Goal: Task Accomplishment & Management: Manage account settings

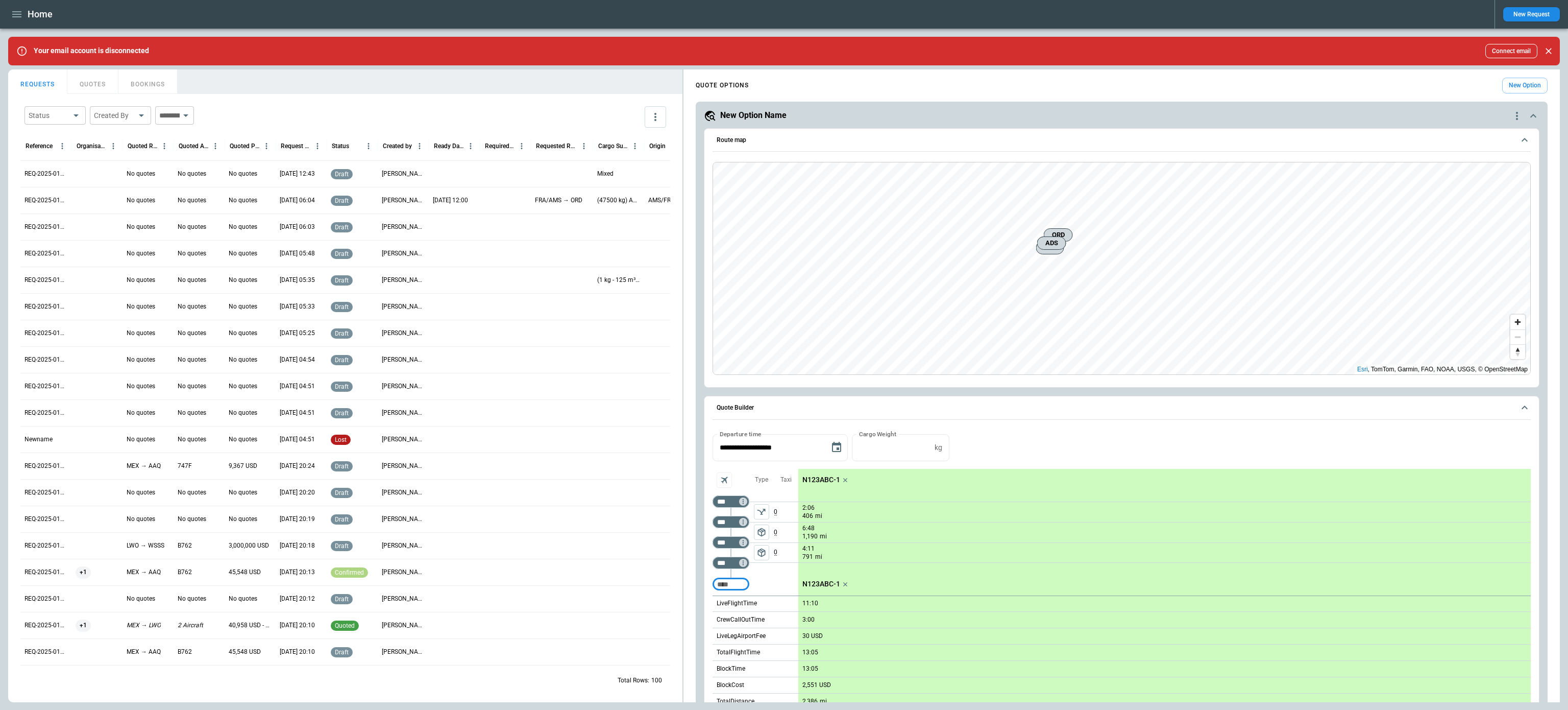
click at [648, 124] on button "more" at bounding box center [656, 117] width 22 height 22
click at [654, 117] on div at bounding box center [784, 355] width 1568 height 710
click at [43, 176] on p "REQ-2025-011065" at bounding box center [46, 174] width 43 height 9
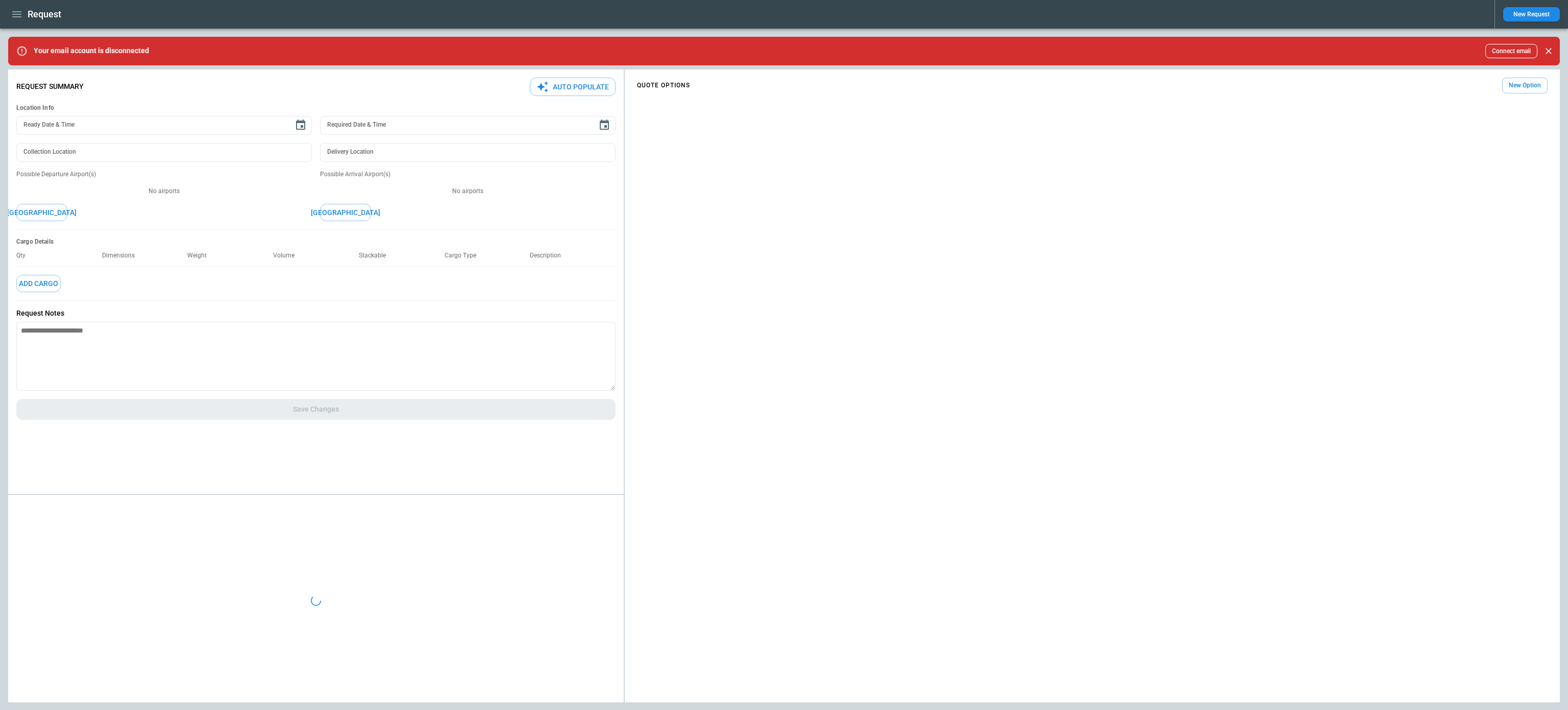
type textarea "*"
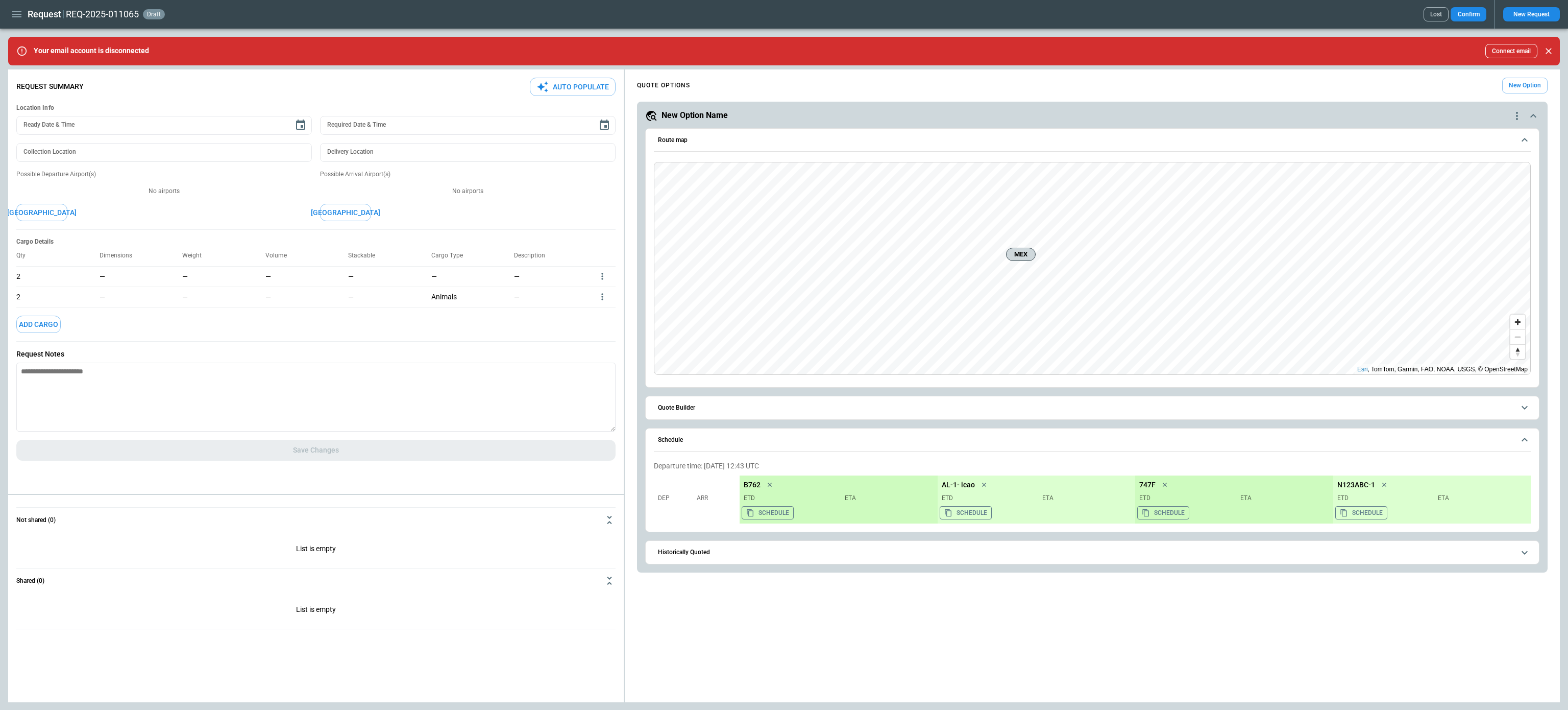
click at [604, 277] on icon "more" at bounding box center [602, 277] width 10 height 10
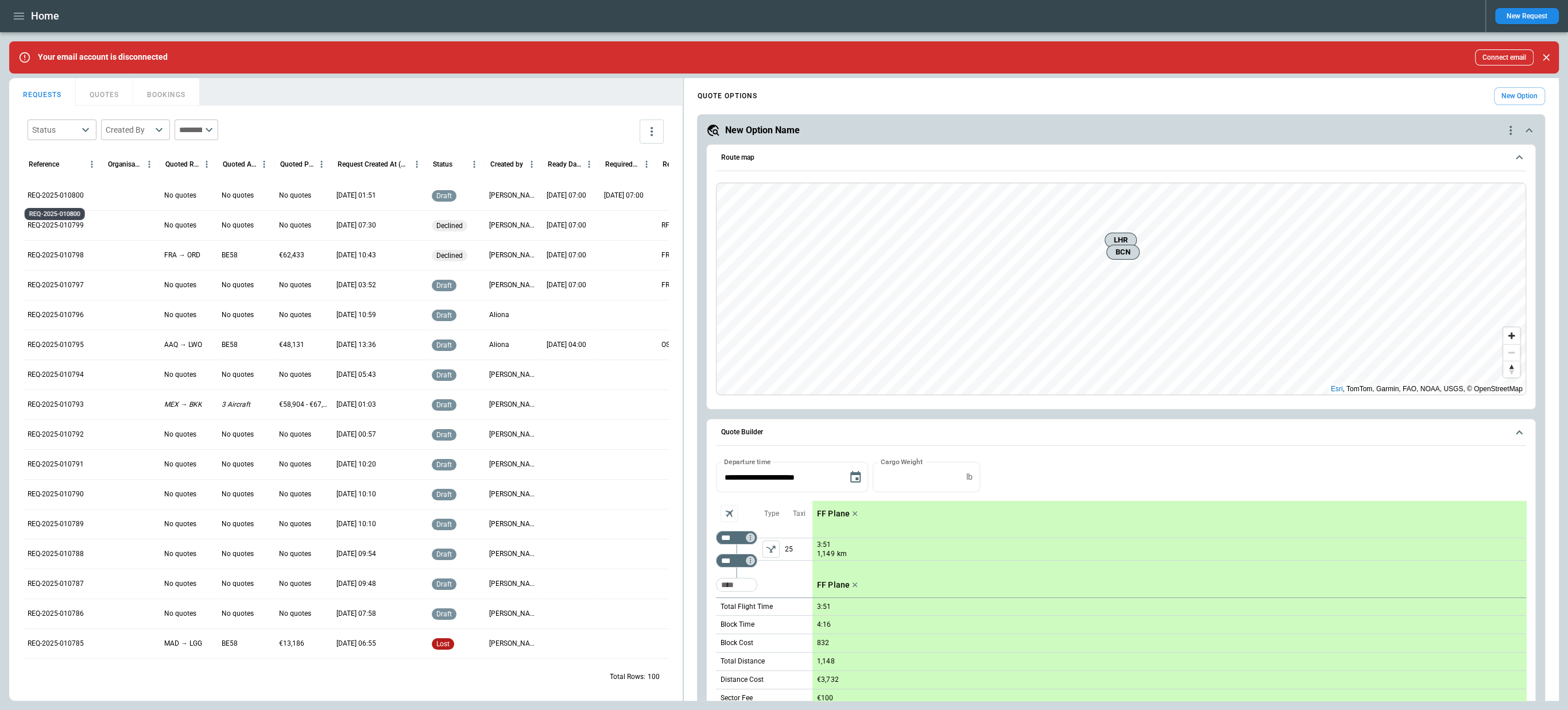
click at [54, 193] on p "REQ-2025-010800" at bounding box center [56, 196] width 57 height 10
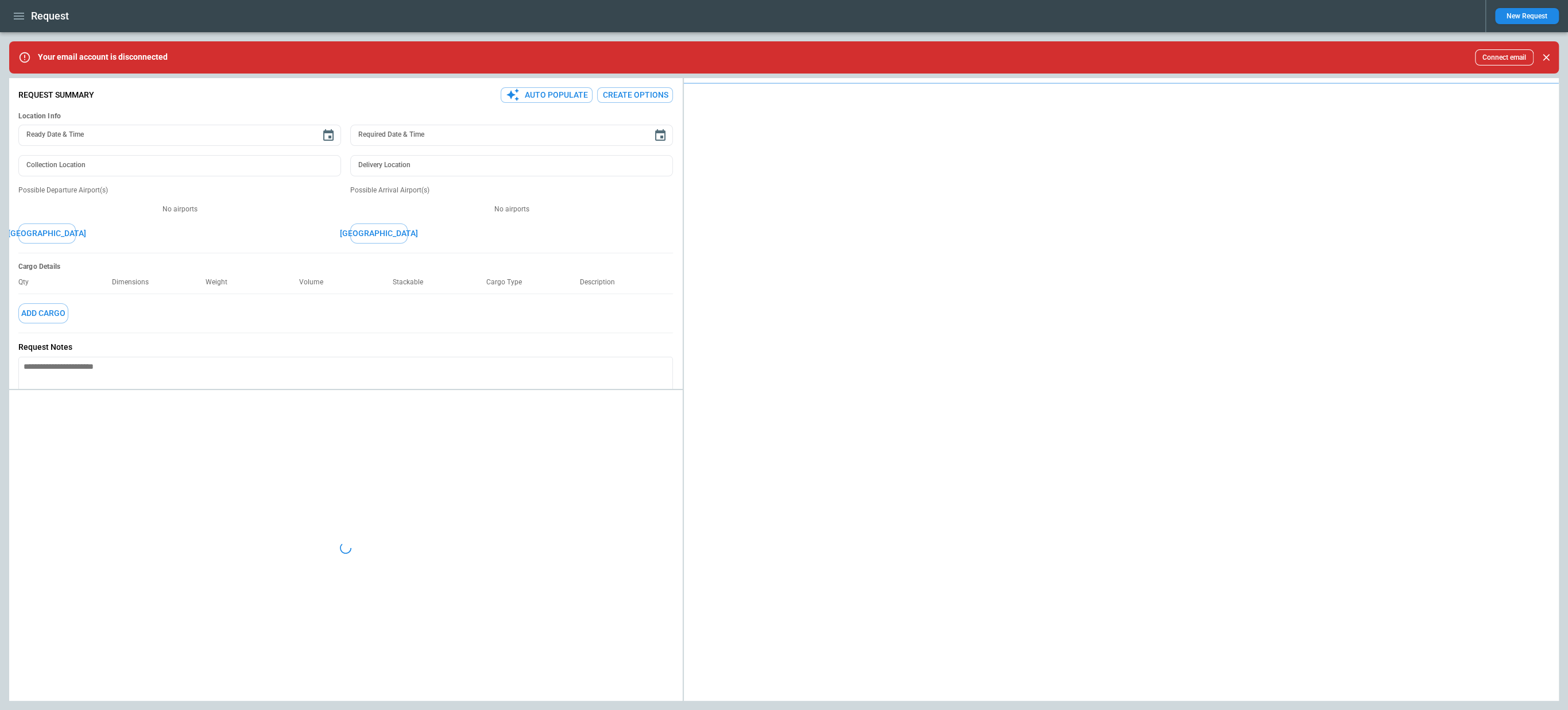
type textarea "*"
type input "**********"
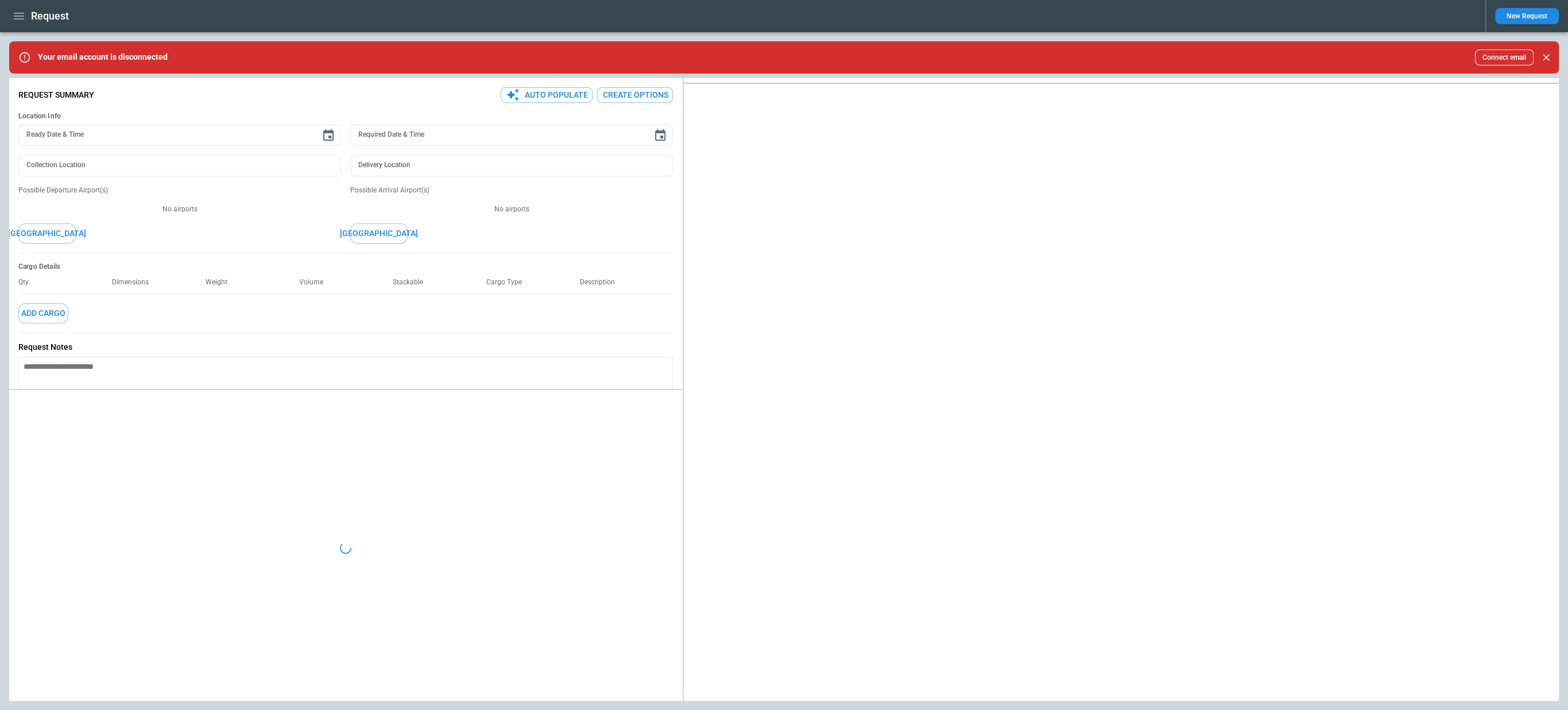
type textarea "*"
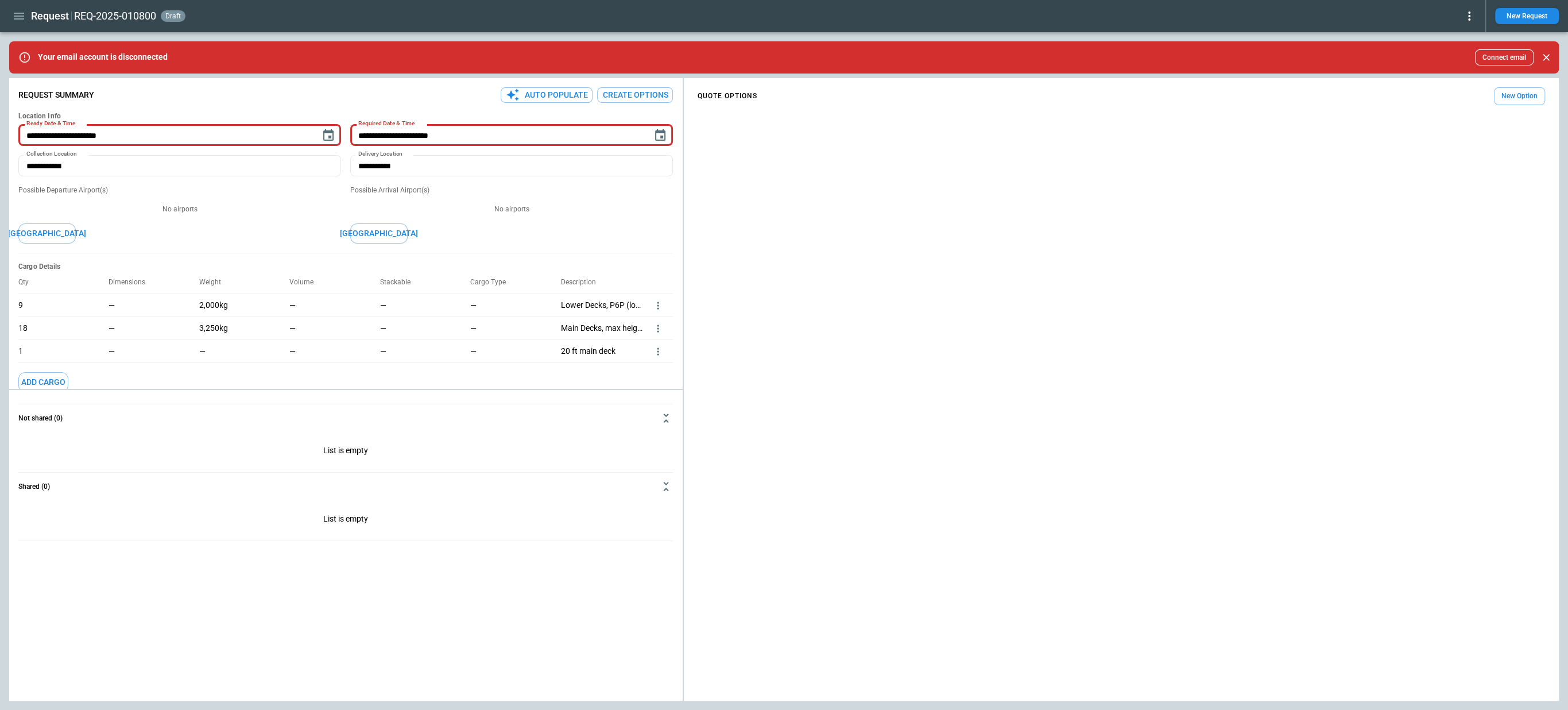
click at [659, 306] on icon "more" at bounding box center [658, 305] width 11 height 11
click at [649, 320] on li "Edit" at bounding box center [644, 323] width 40 height 17
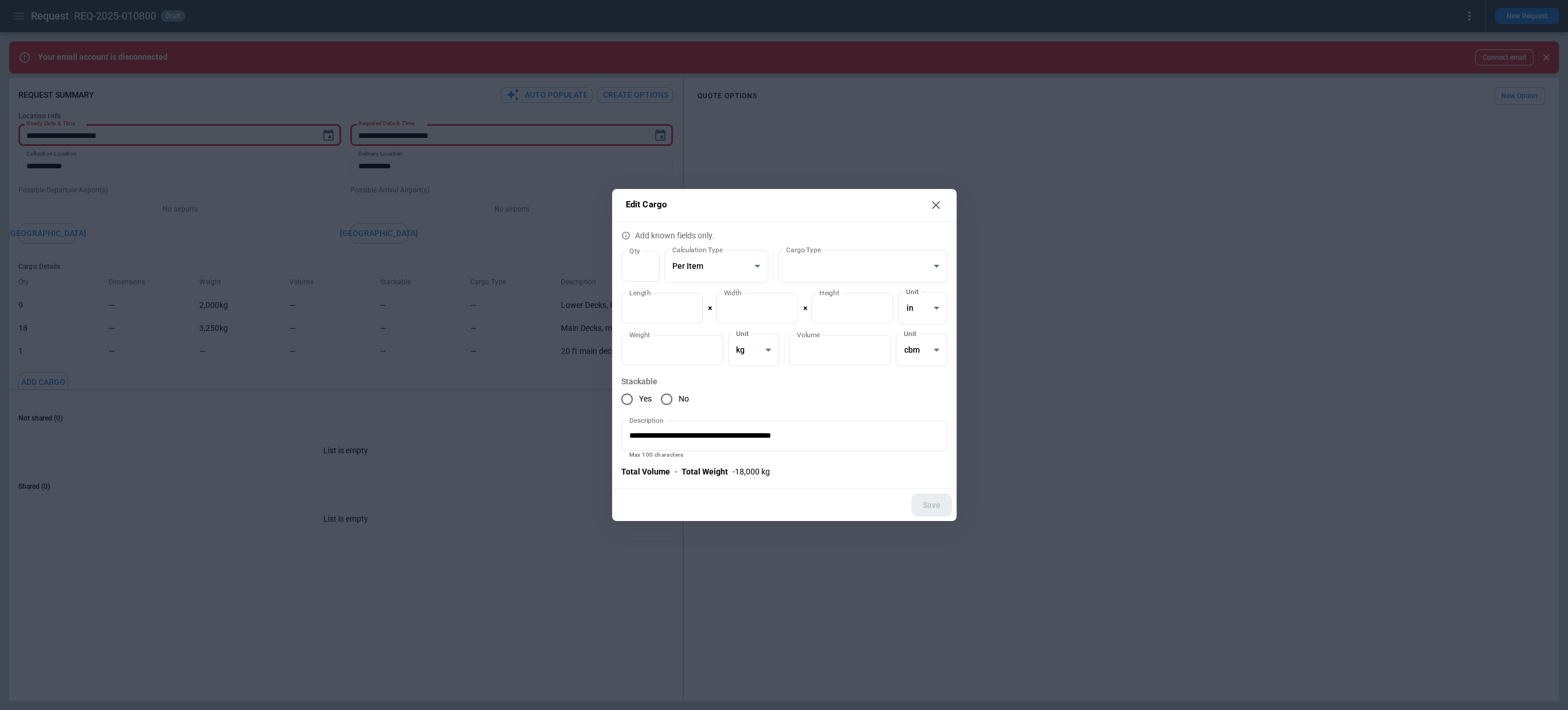
click at [938, 206] on icon at bounding box center [936, 205] width 14 height 14
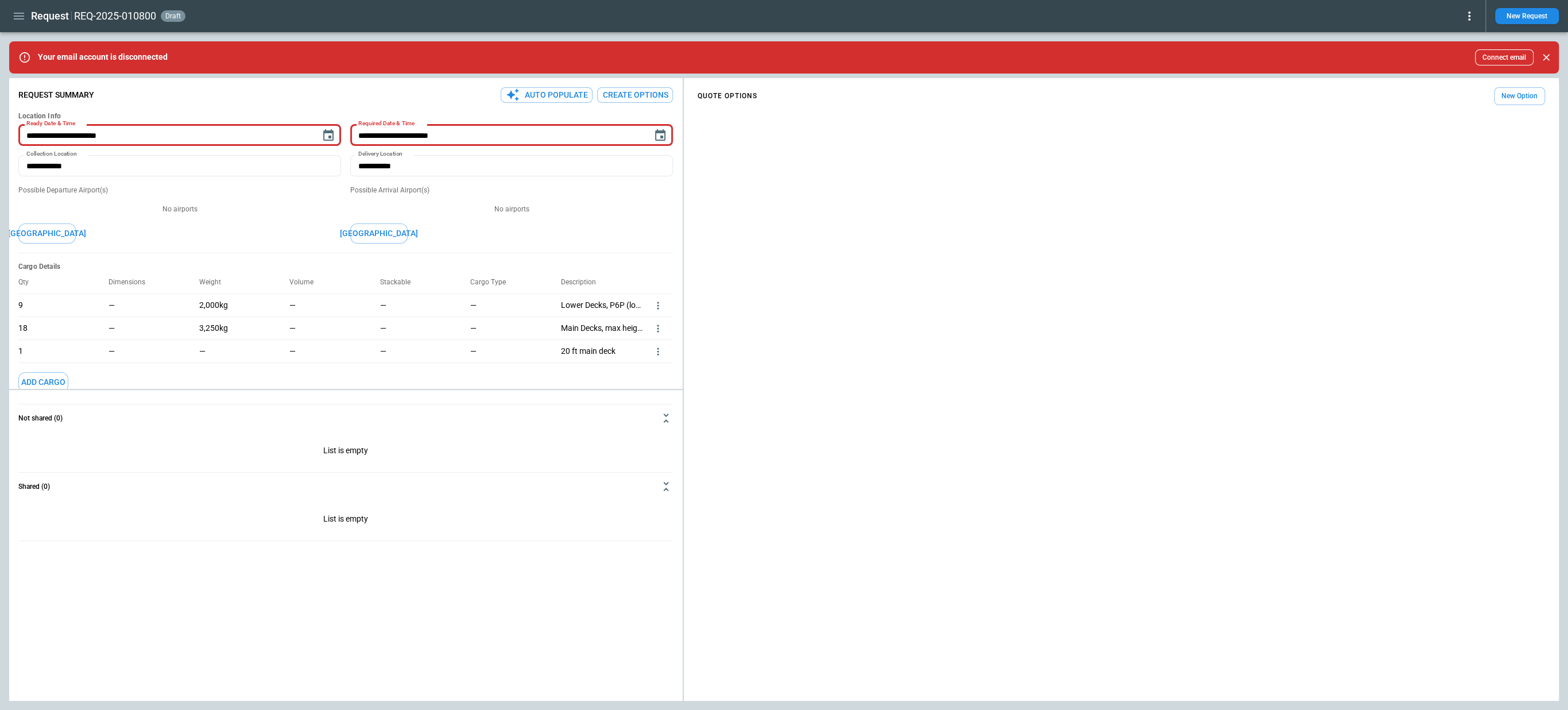
click at [351, 311] on div "—" at bounding box center [334, 305] width 90 height 23
click at [1468, 17] on icon at bounding box center [1469, 15] width 14 height 14
click at [1468, 17] on div at bounding box center [784, 355] width 1568 height 710
click at [1468, 17] on icon at bounding box center [1469, 15] width 14 height 14
click at [1468, 17] on div at bounding box center [784, 355] width 1568 height 710
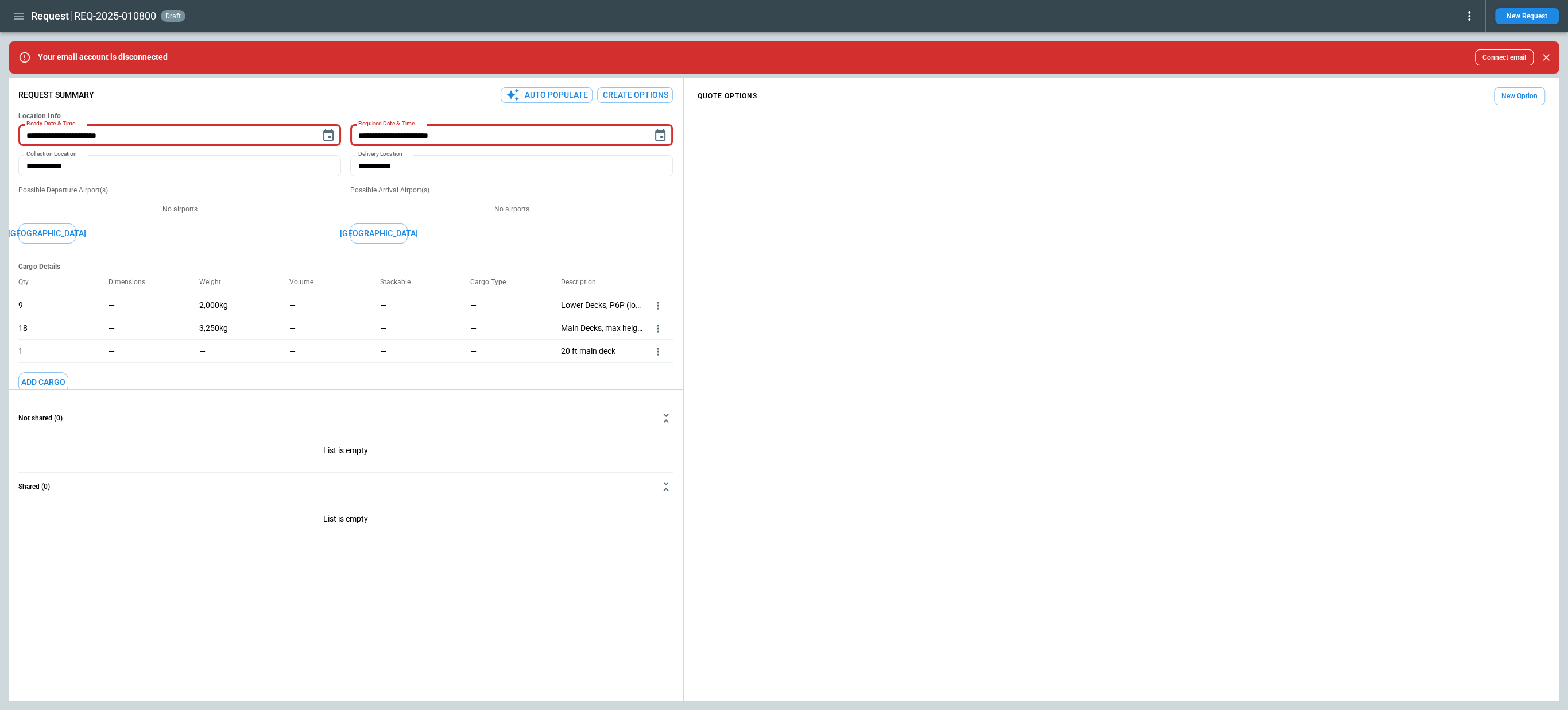
click at [660, 301] on icon "more" at bounding box center [658, 305] width 11 height 11
click at [675, 339] on div at bounding box center [784, 355] width 1568 height 710
click at [661, 311] on icon "more" at bounding box center [658, 305] width 11 height 11
